Goal: Task Accomplishment & Management: Manage account settings

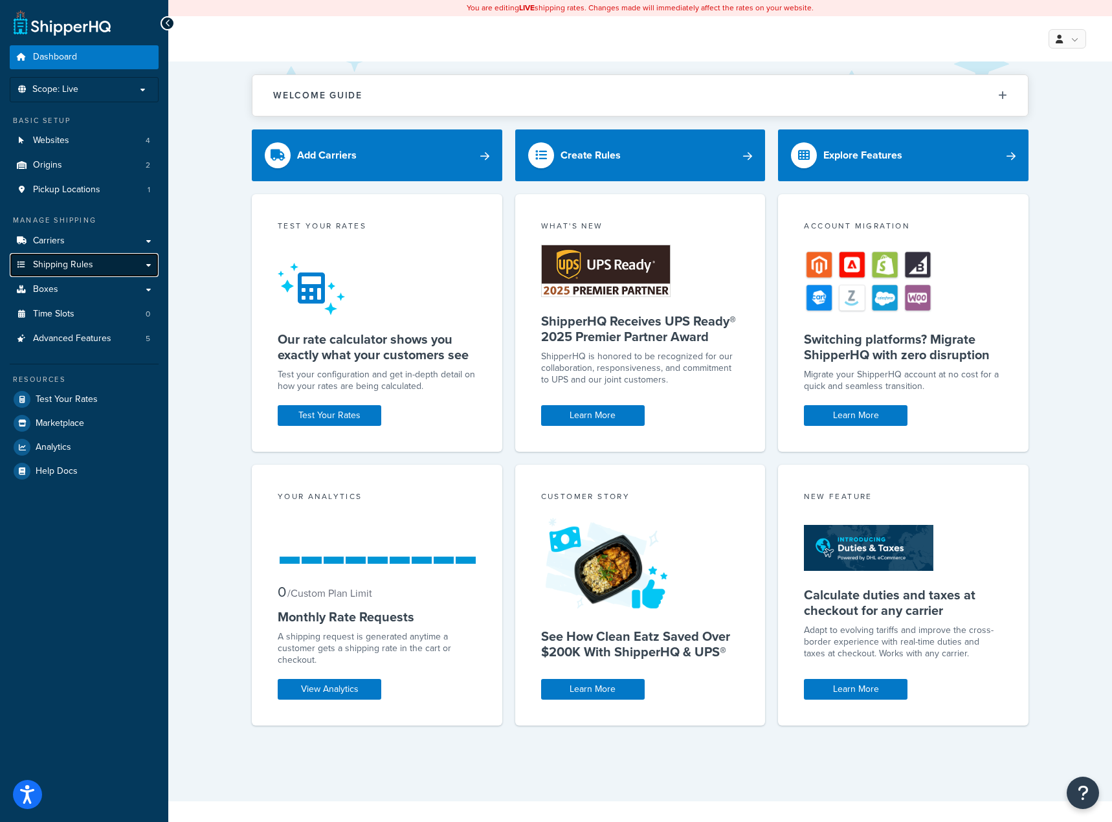
click at [87, 267] on span "Shipping Rules" at bounding box center [63, 265] width 60 height 11
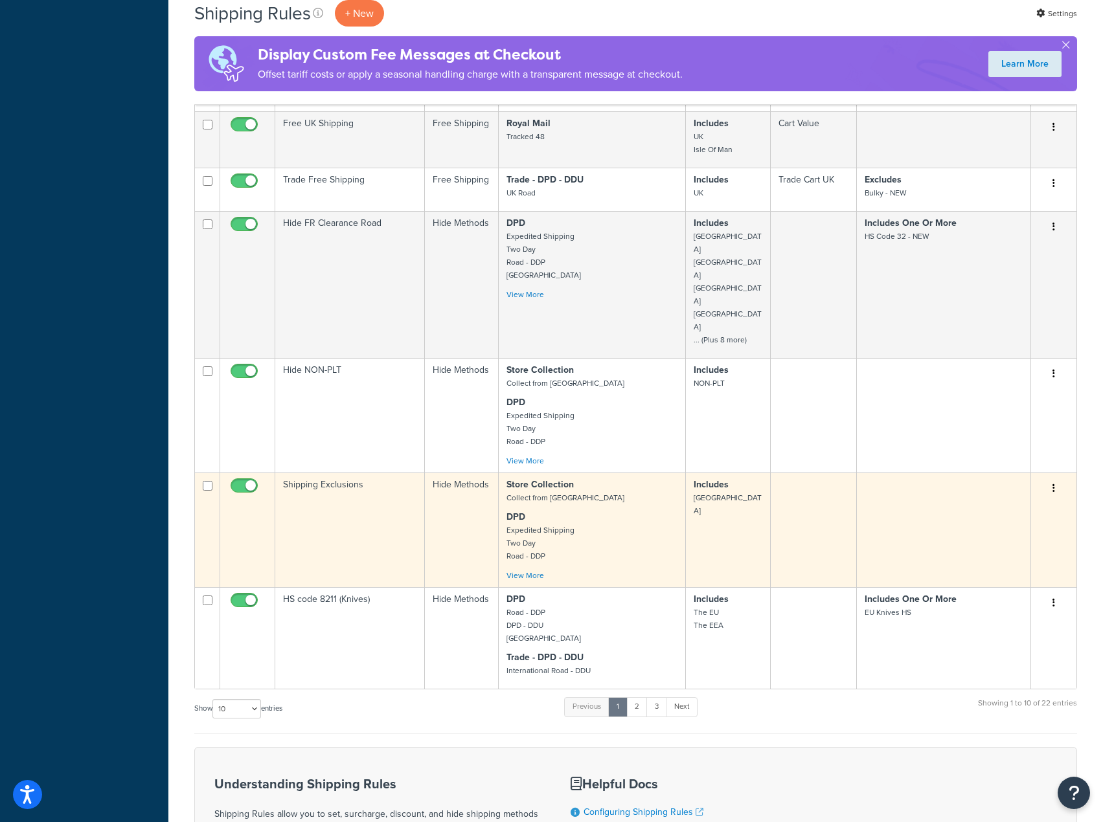
scroll to position [727, 0]
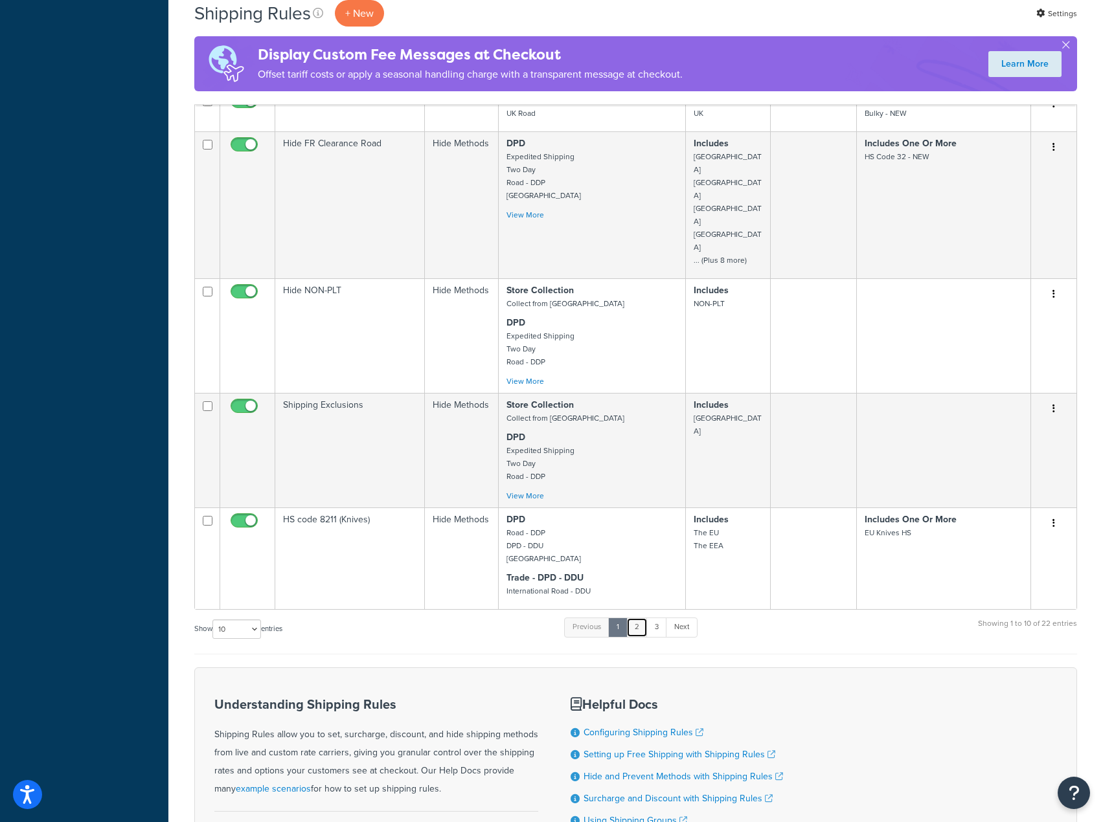
click at [644, 618] on link "2" at bounding box center [636, 627] width 21 height 19
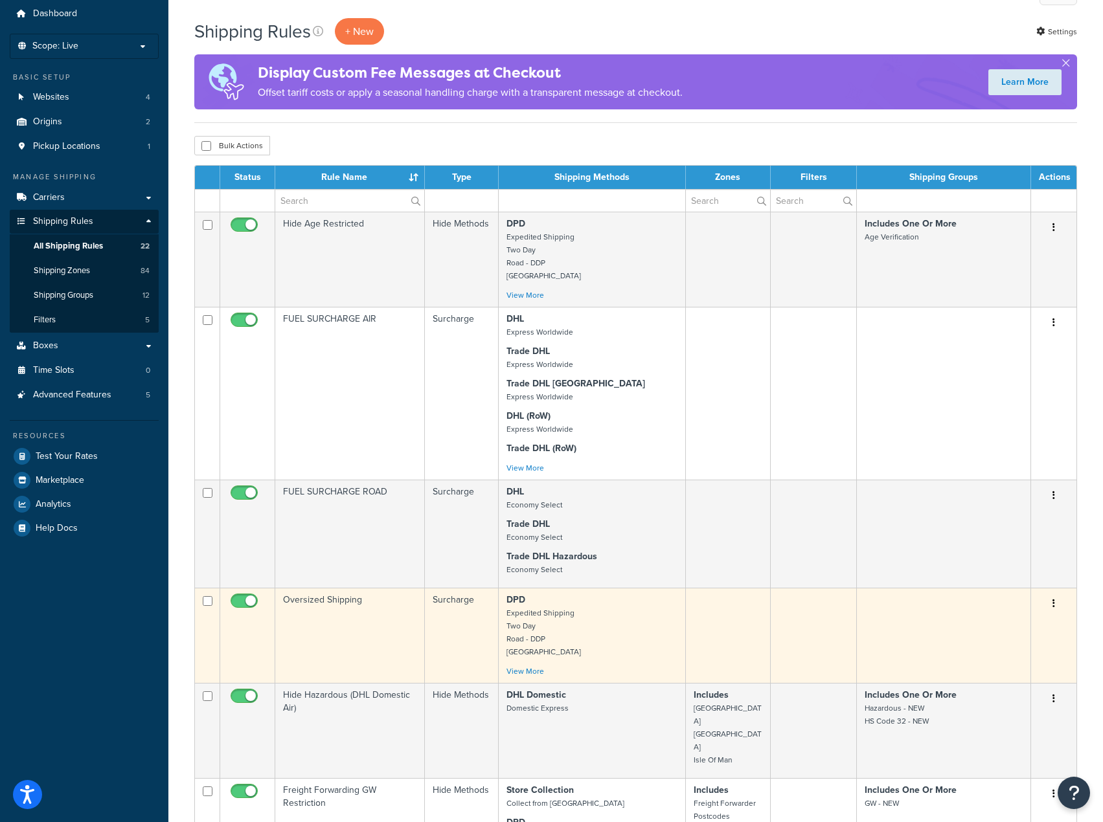
scroll to position [15, 0]
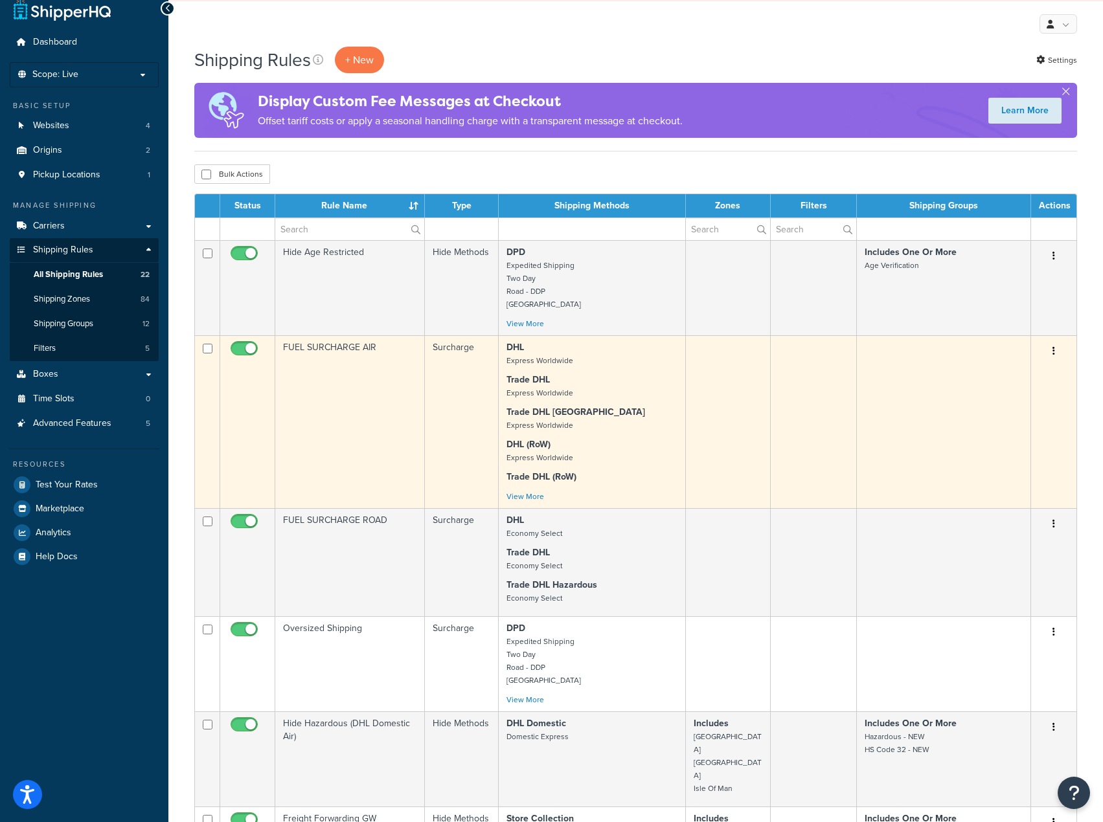
click at [616, 426] on p "Trade DHL USA Express Worldwide" at bounding box center [591, 419] width 171 height 26
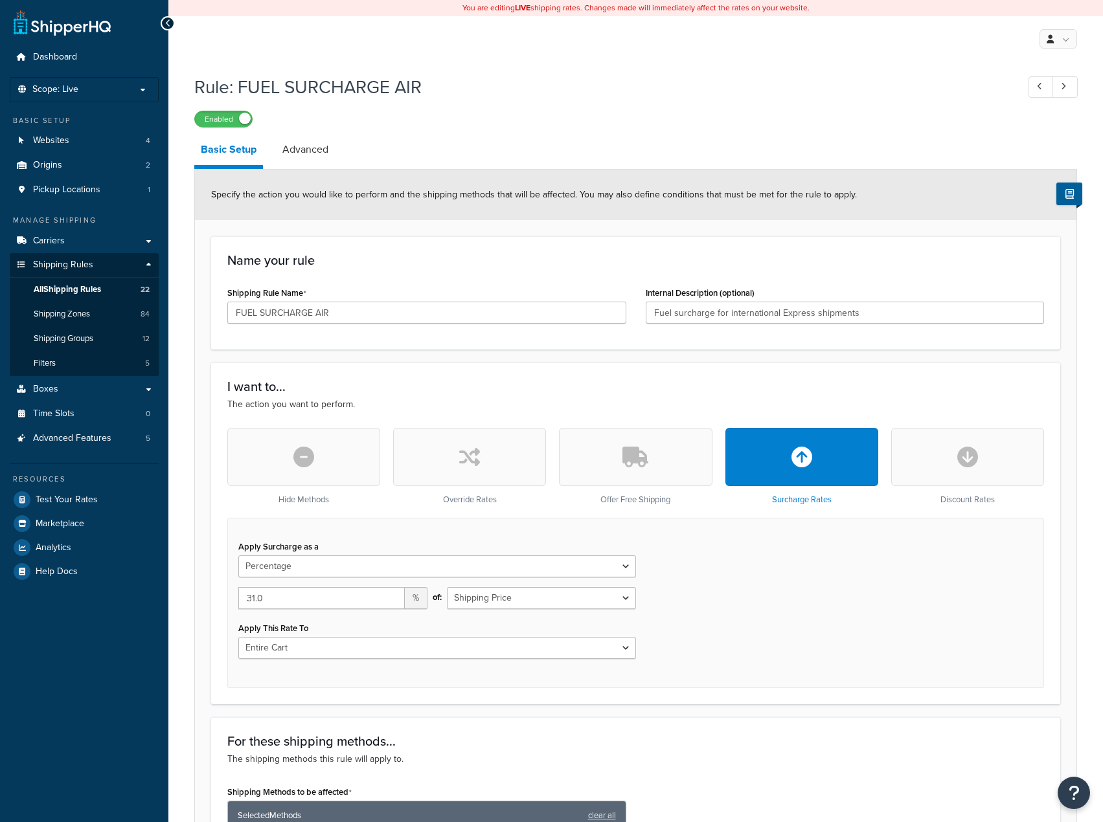
select select "PERCENTAGE"
click at [255, 596] on input "31.0" at bounding box center [321, 598] width 166 height 22
type input "30.0"
click at [883, 615] on div "Apply Surcharge as a Flat Rate Percentage Flat Rate & Percentage 30.0 % of: Shi…" at bounding box center [635, 603] width 817 height 170
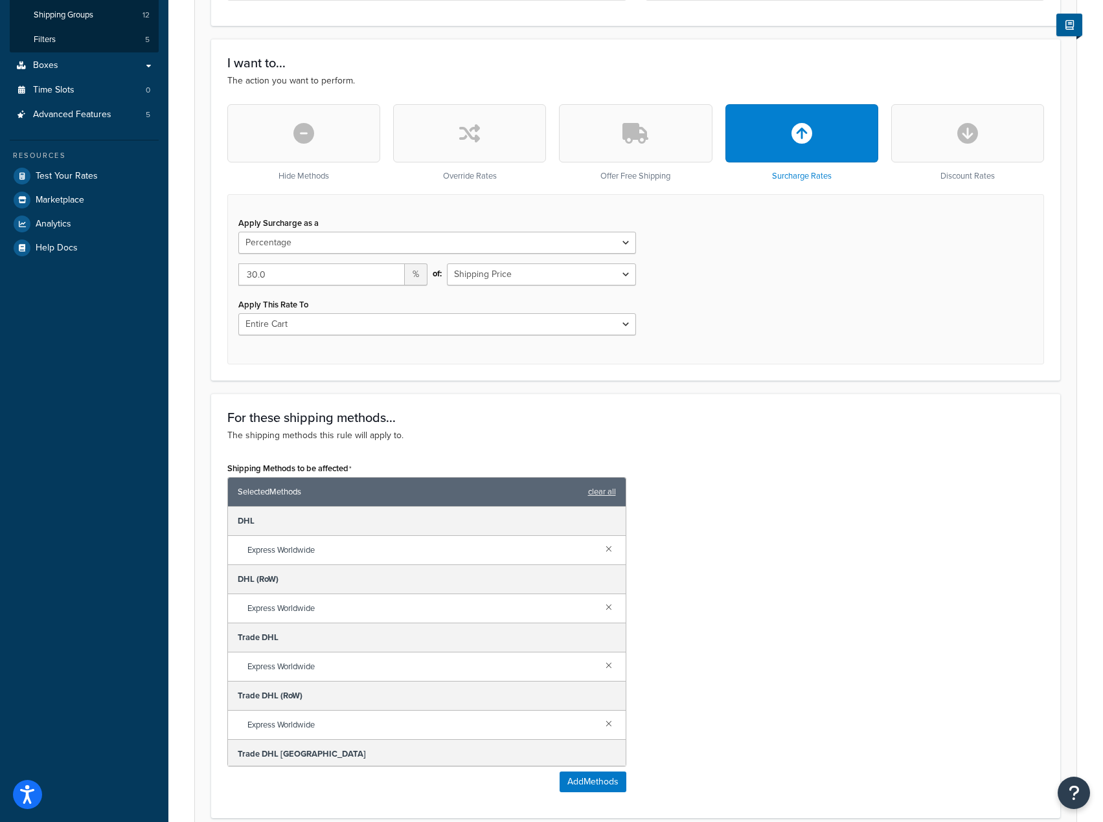
scroll to position [554, 0]
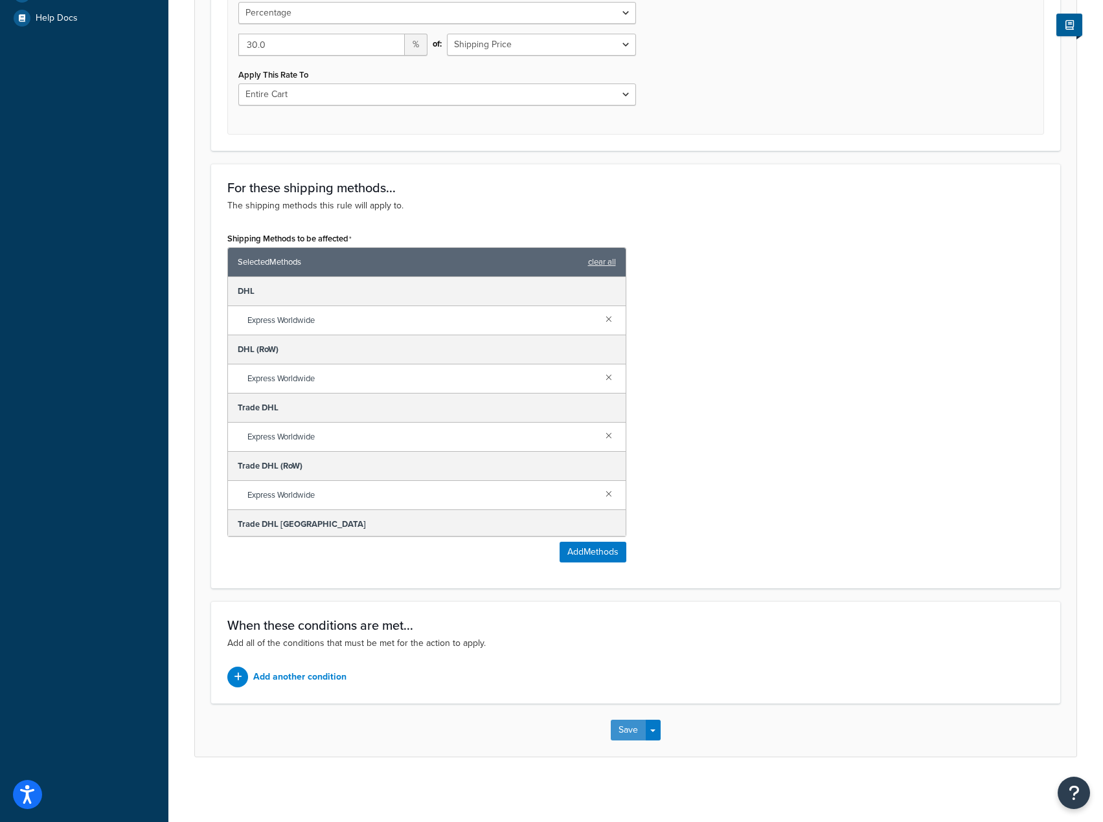
click at [637, 731] on button "Save" at bounding box center [628, 730] width 35 height 21
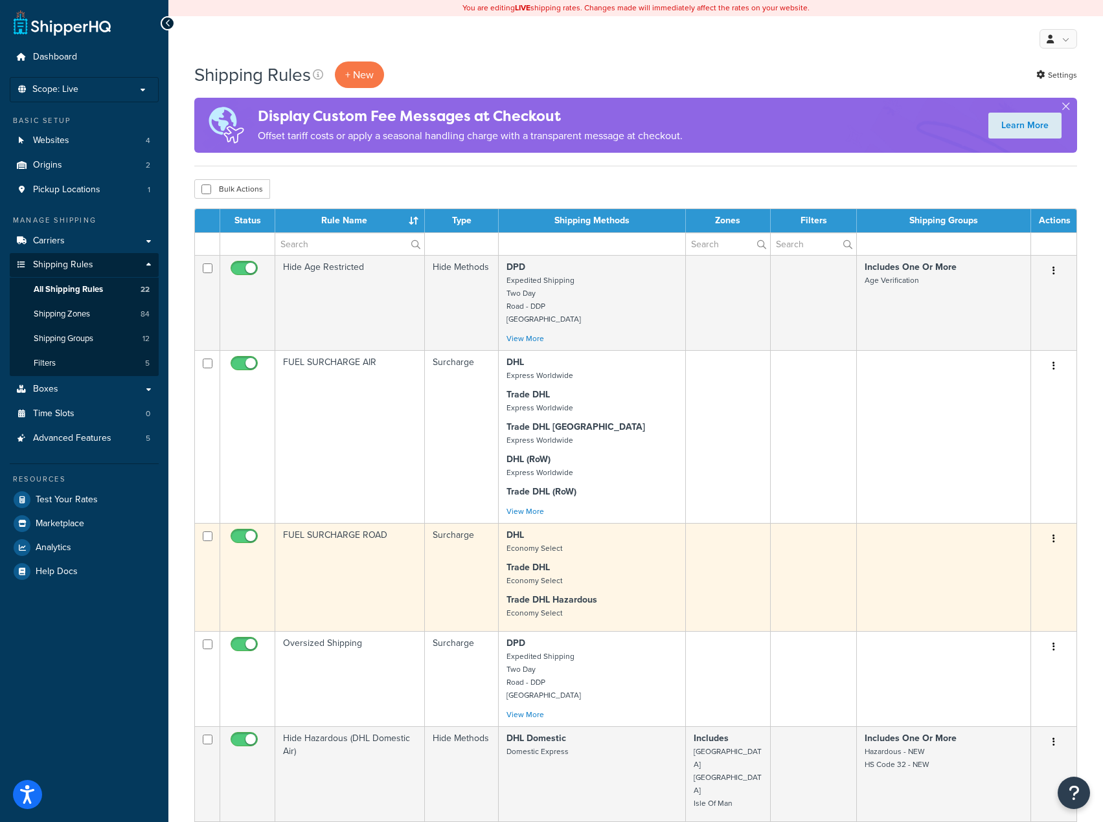
click at [640, 581] on p "Trade DHL Economy Select" at bounding box center [591, 574] width 171 height 26
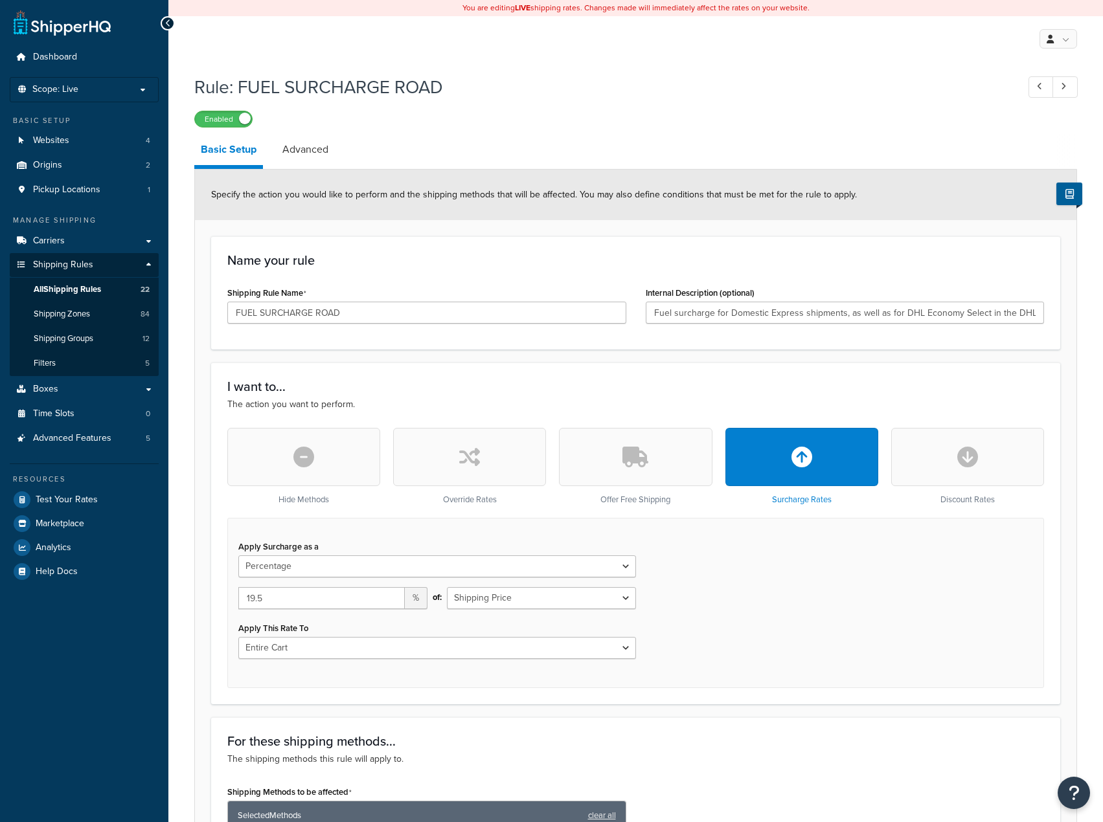
select select "PERCENTAGE"
click at [278, 602] on input "19.5" at bounding box center [321, 598] width 166 height 22
click at [273, 603] on input "19.5" at bounding box center [321, 598] width 166 height 22
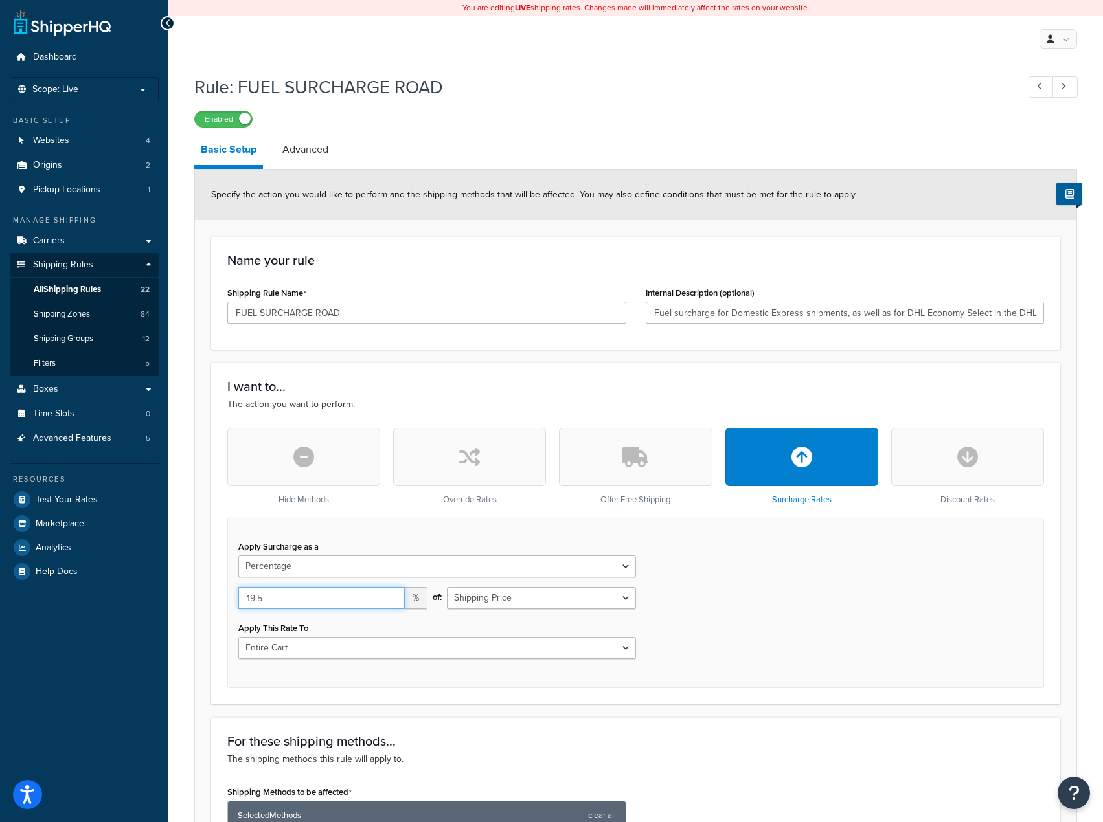
click at [273, 603] on input "19.5" at bounding box center [321, 598] width 166 height 22
type input "18.75"
click at [631, 640] on select "Entire Cart Each Shipment in the Cart Each Origin in the Cart Each Shipping Gro…" at bounding box center [437, 648] width 398 height 22
click at [807, 615] on div "Apply Surcharge as a Flat Rate Percentage Flat Rate & Percentage 18.75 % of: Sh…" at bounding box center [635, 603] width 817 height 170
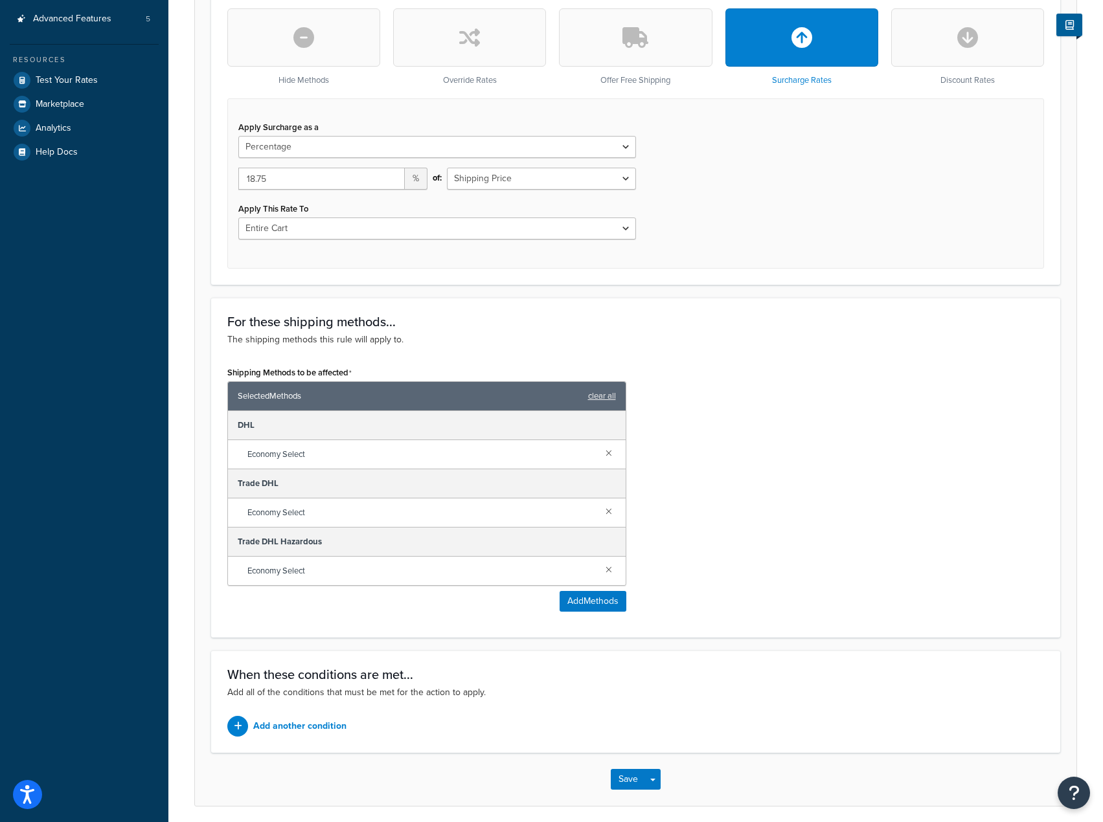
scroll to position [469, 0]
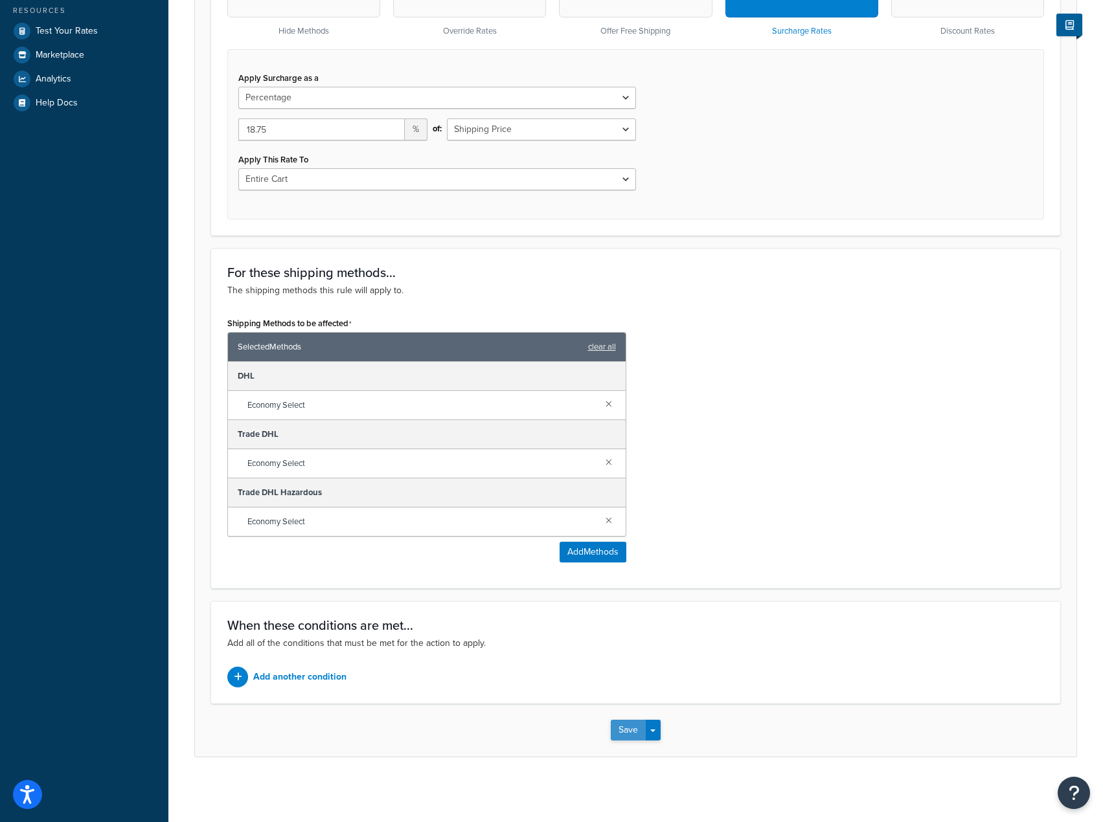
click at [623, 732] on button "Save" at bounding box center [628, 730] width 35 height 21
